Goal: Task Accomplishment & Management: Use online tool/utility

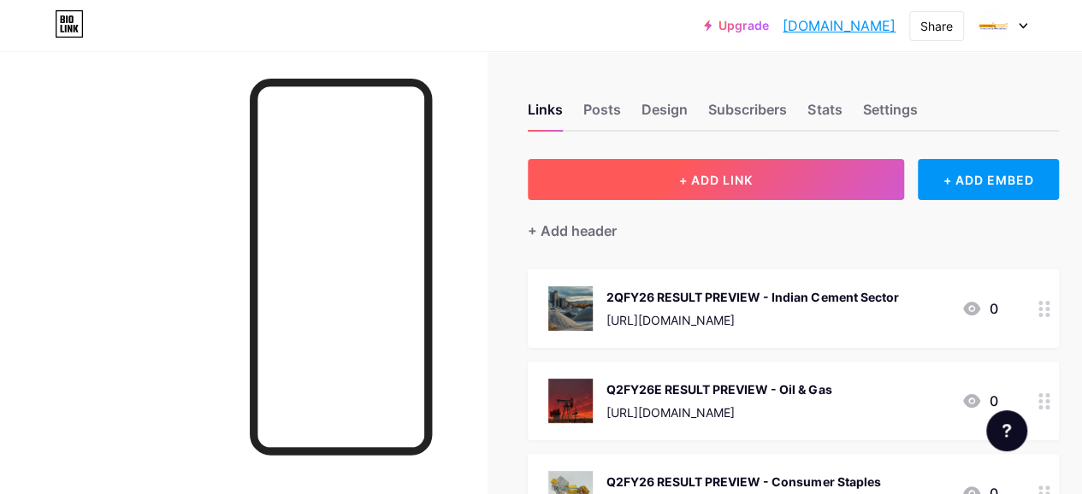
click at [667, 191] on button "+ ADD LINK" at bounding box center [716, 179] width 376 height 41
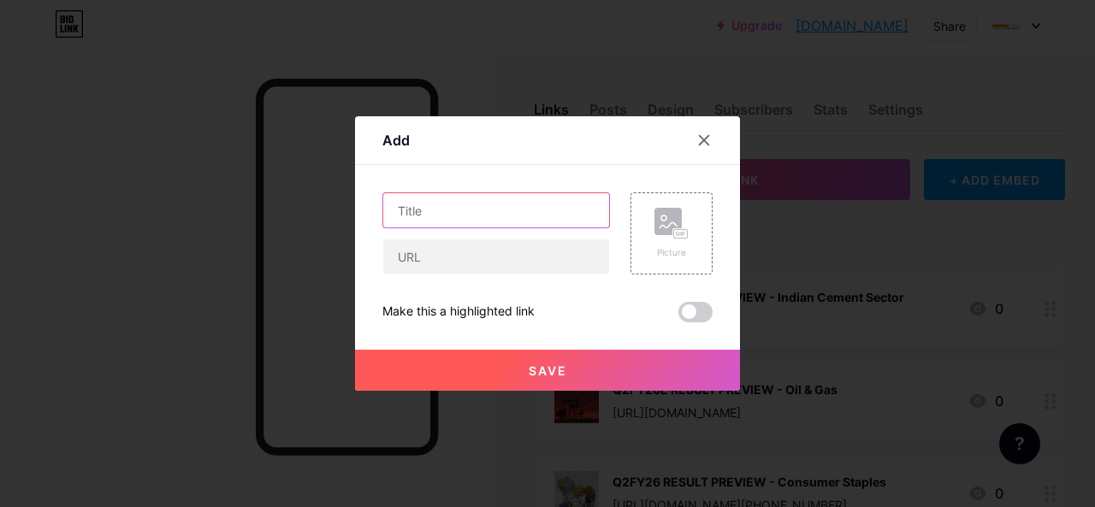
click at [433, 209] on input "text" at bounding box center [496, 210] width 226 height 34
paste input "INITIATING COVERAGE"
paste input "Rainbow Children’s Medicare Ltd"
type input "INITIATING COVERAGE - Rainbow Children’s Medicare Ltd"
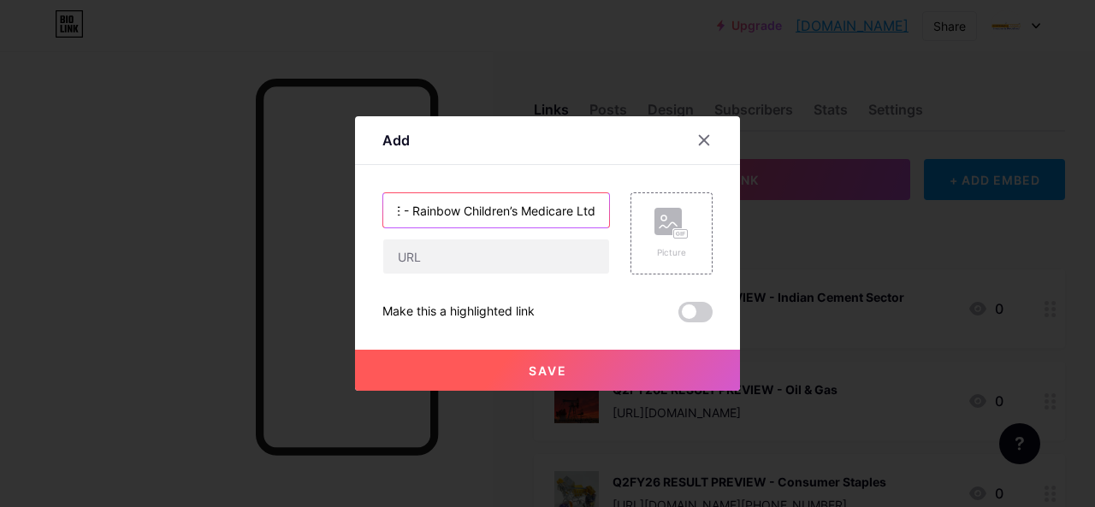
scroll to position [0, 0]
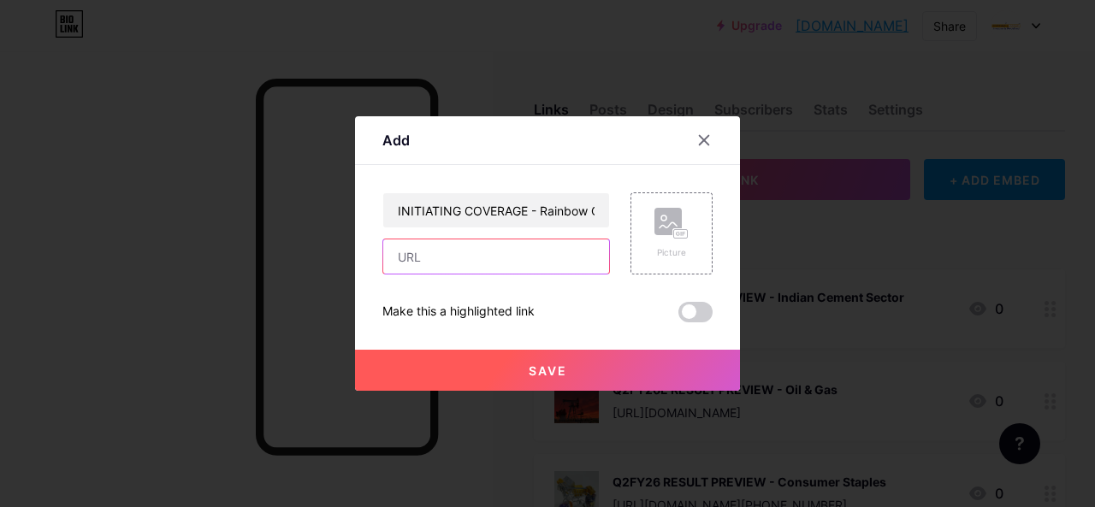
click at [448, 261] on input "text" at bounding box center [496, 257] width 226 height 34
paste input "[URL][DOMAIN_NAME]"
type input "[URL][DOMAIN_NAME]"
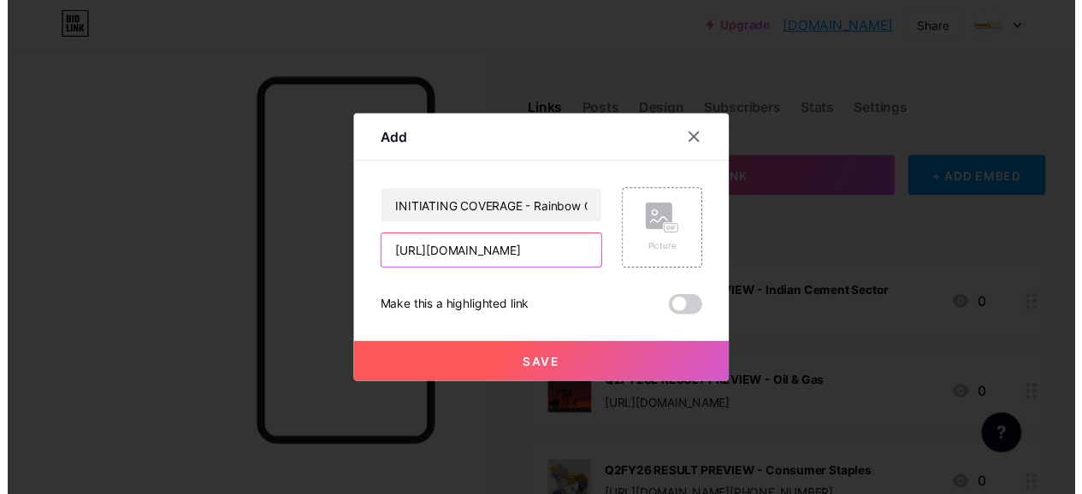
scroll to position [0, 0]
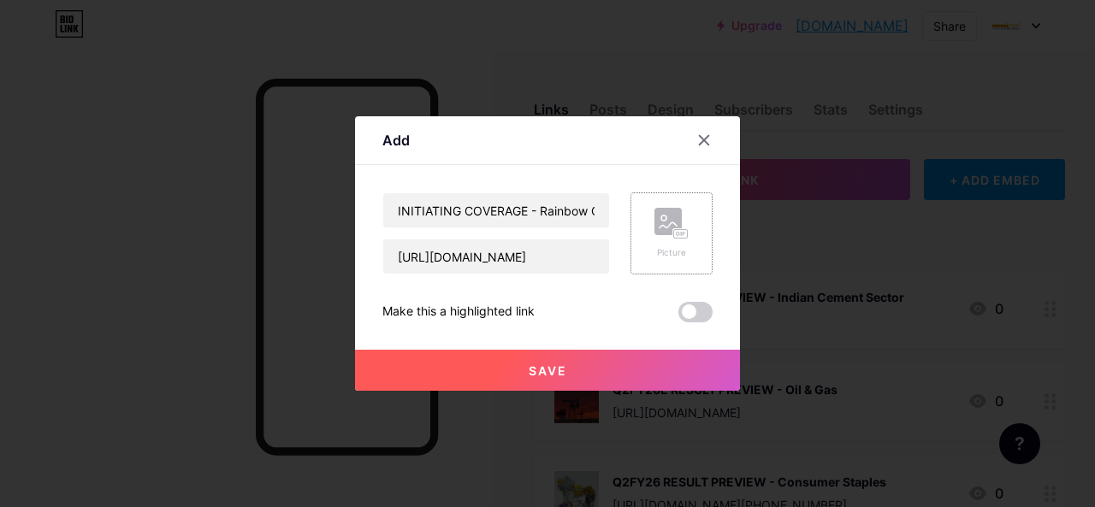
click at [668, 239] on icon at bounding box center [671, 224] width 34 height 32
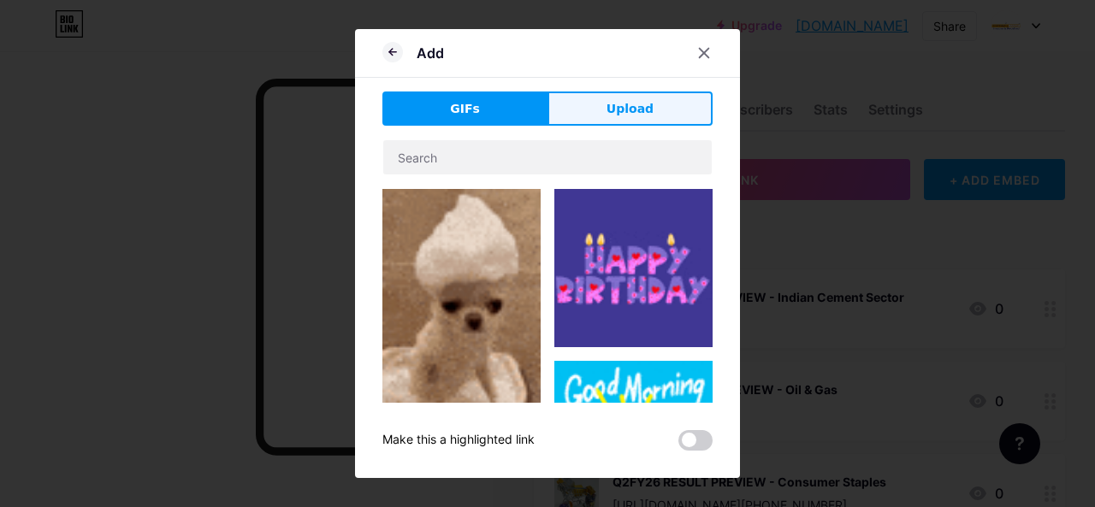
click at [628, 105] on span "Upload" at bounding box center [630, 109] width 47 height 18
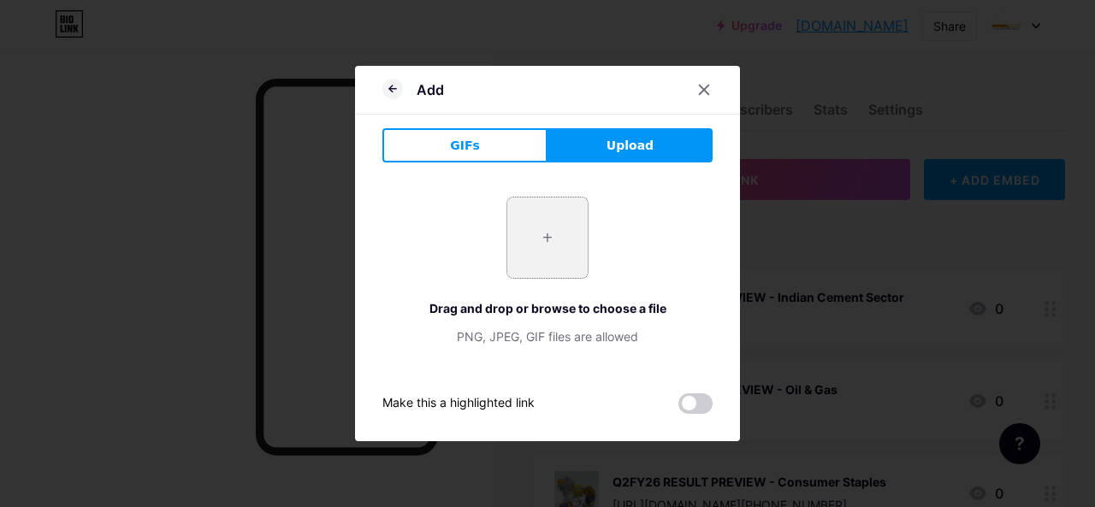
click at [551, 227] on input "file" at bounding box center [547, 238] width 80 height 80
type input "C:\fakepath\BG Remove (33).jpg"
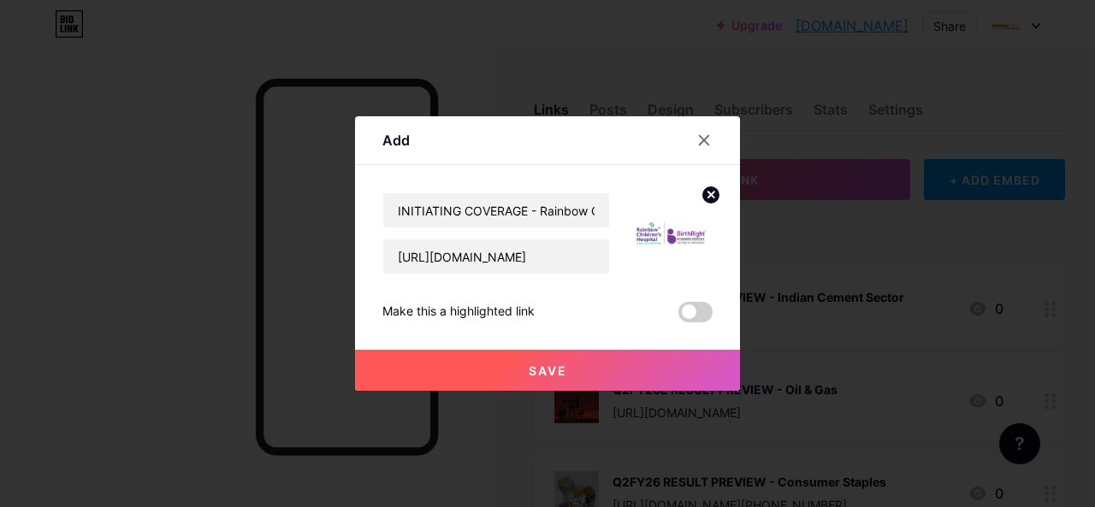
click at [547, 362] on button "Save" at bounding box center [547, 370] width 385 height 41
